Goal: Understand process/instructions

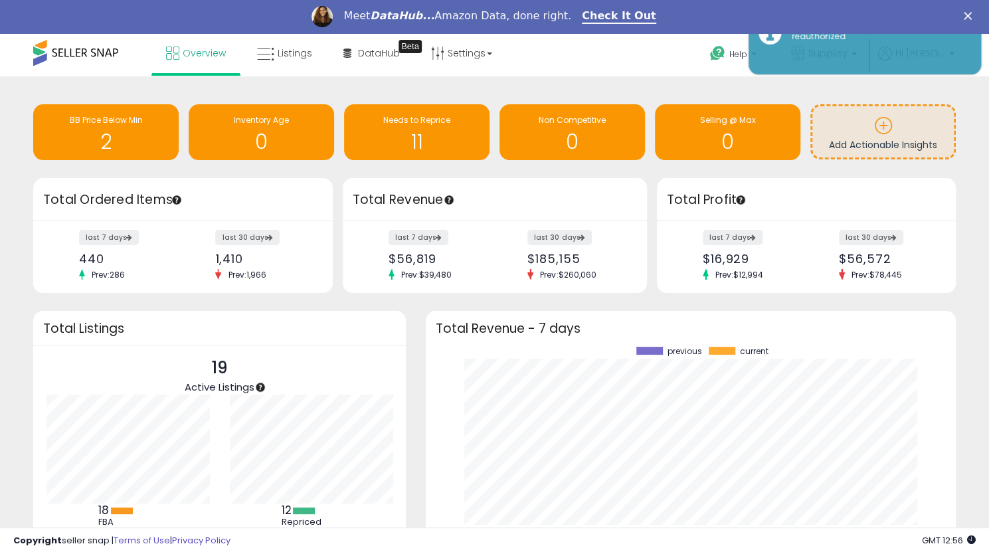
click at [273, 340] on div "Total Listings" at bounding box center [219, 328] width 373 height 35
click at [375, 52] on span "DataHub" at bounding box center [379, 52] width 42 height 13
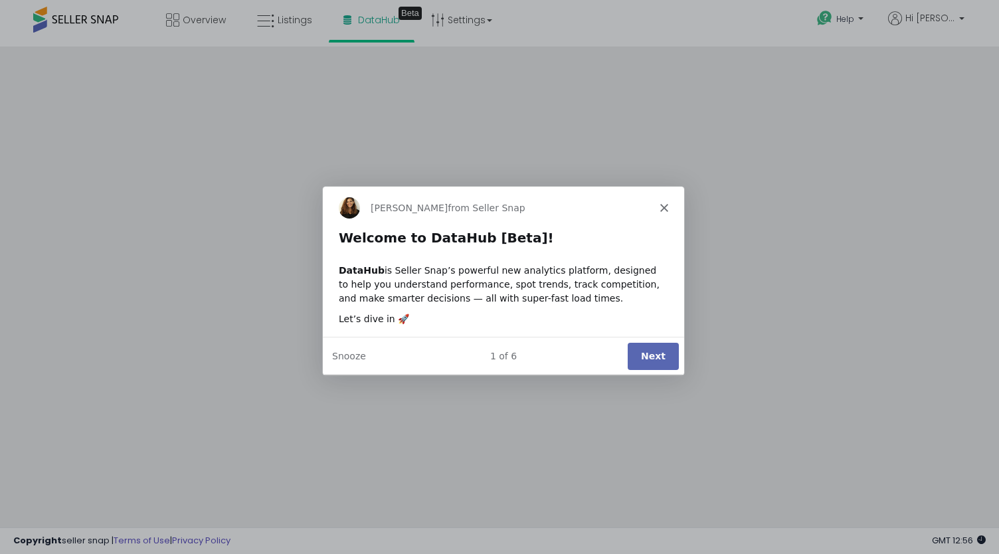
click at [664, 198] on div "Georgie from Seller Snap" at bounding box center [502, 207] width 361 height 43
click at [642, 355] on button "Next" at bounding box center [652, 355] width 51 height 27
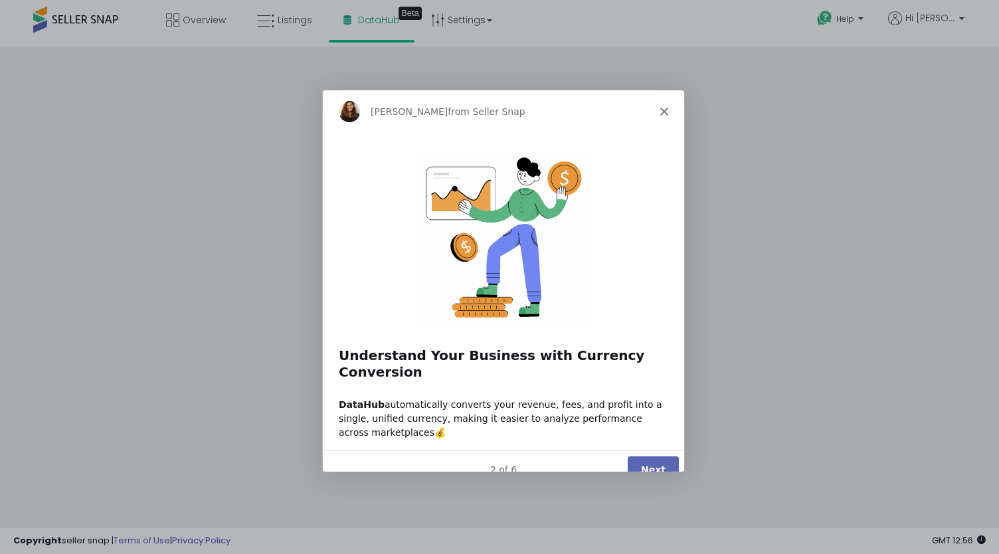
click at [650, 455] on button "Next" at bounding box center [652, 468] width 51 height 27
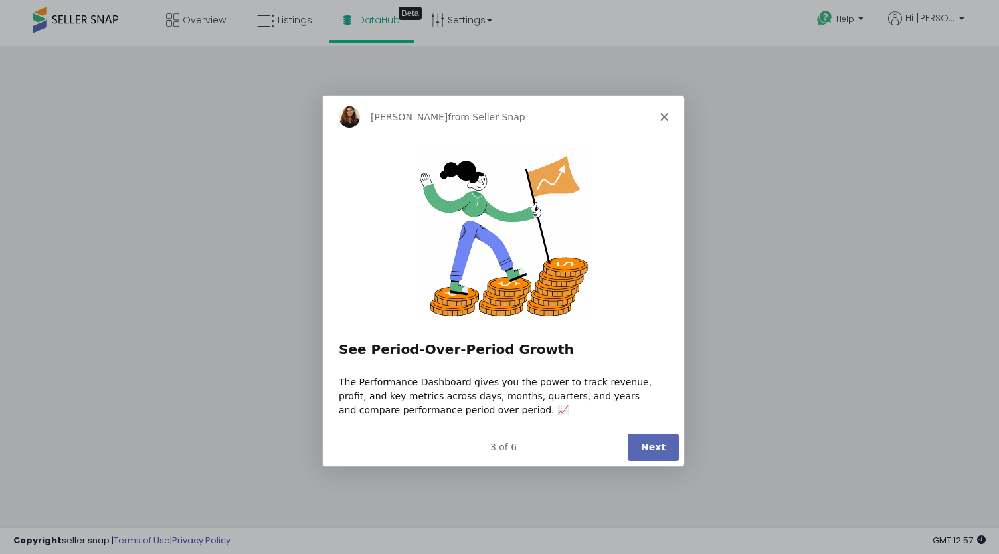
click at [650, 450] on button "Next" at bounding box center [652, 446] width 51 height 27
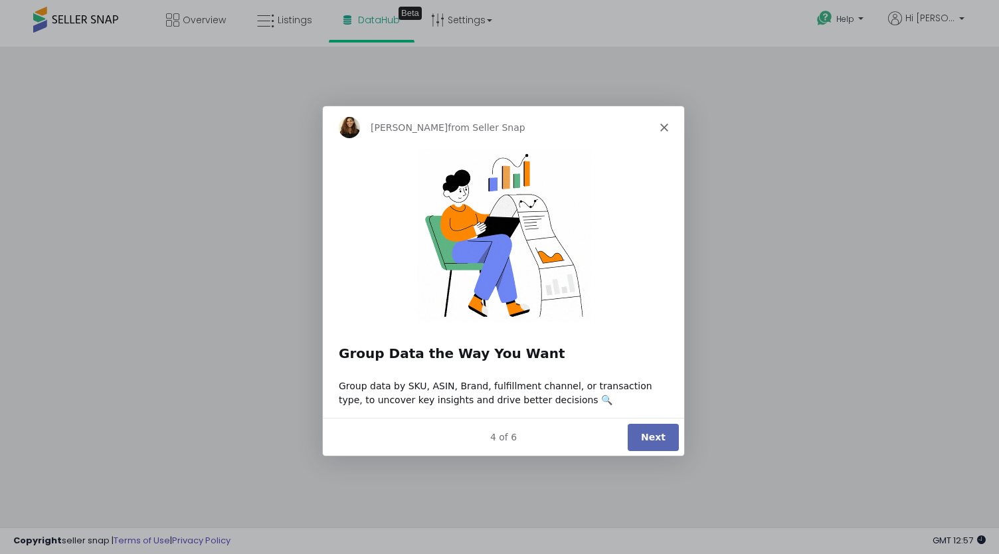
click at [650, 435] on button "Next" at bounding box center [652, 435] width 51 height 27
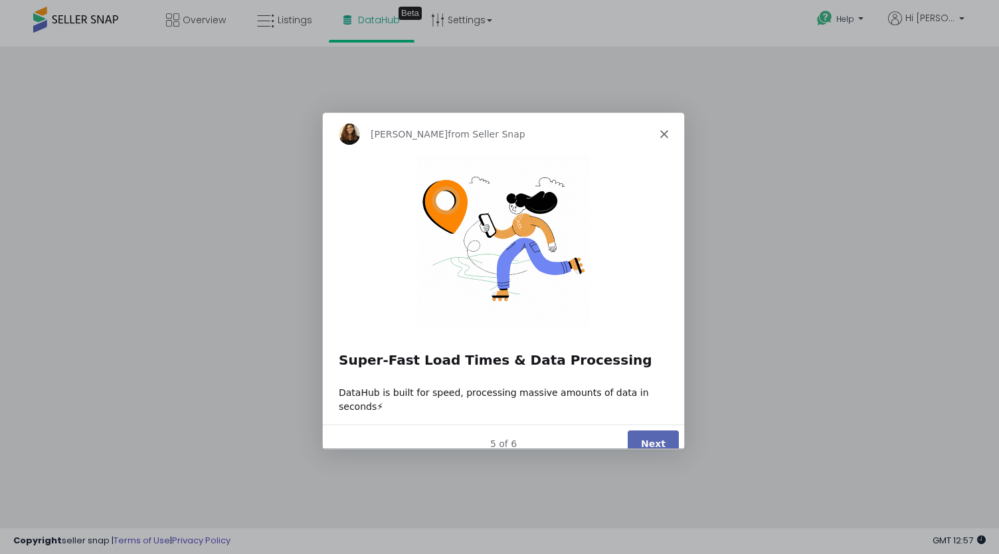
click at [650, 436] on button "Next" at bounding box center [652, 443] width 51 height 27
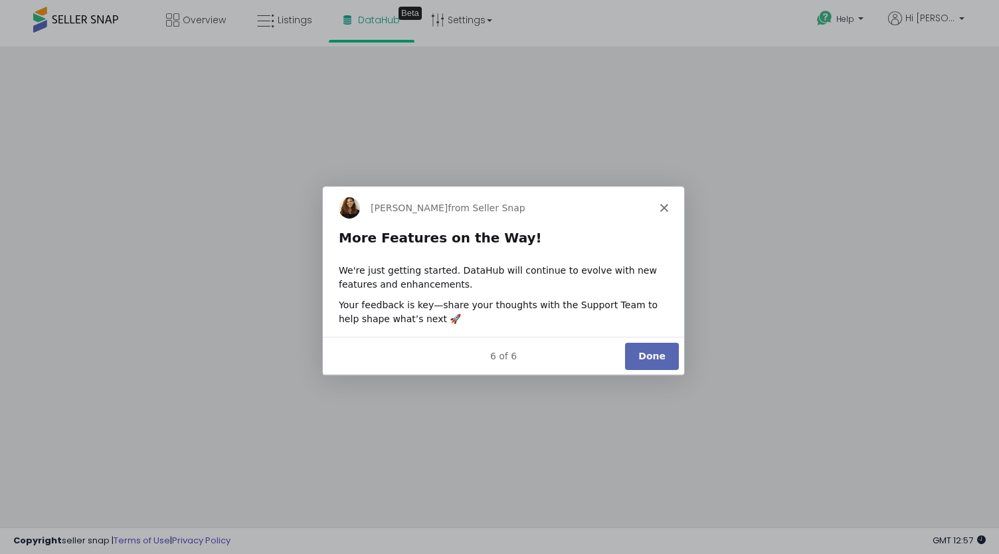
click at [292, 23] on div "Product tour overlay" at bounding box center [499, 277] width 999 height 554
click at [660, 361] on button "Done" at bounding box center [651, 355] width 54 height 27
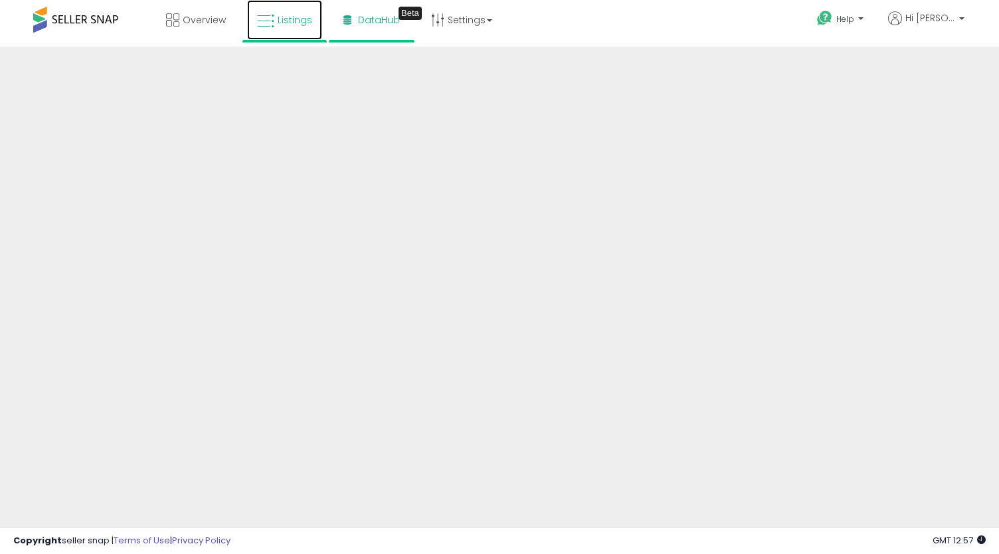
click at [282, 18] on span "Listings" at bounding box center [295, 19] width 35 height 13
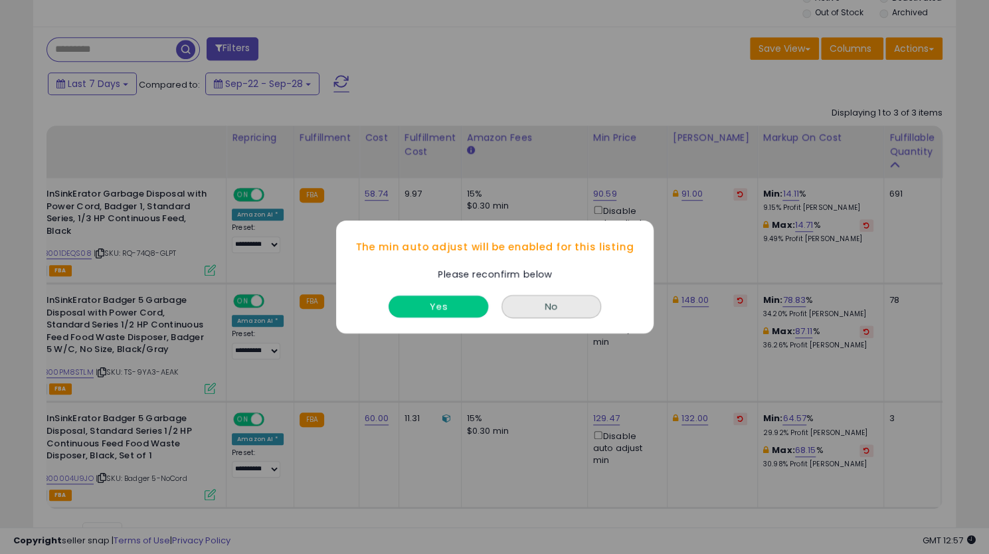
click at [464, 313] on button "Yes" at bounding box center [439, 307] width 100 height 22
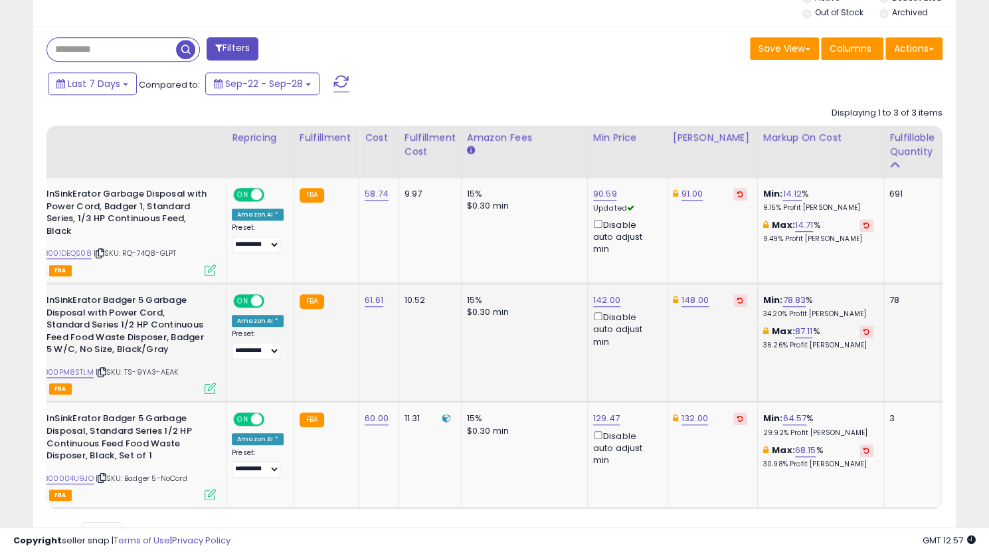
scroll to position [0, 177]
